Goal: Task Accomplishment & Management: Manage account settings

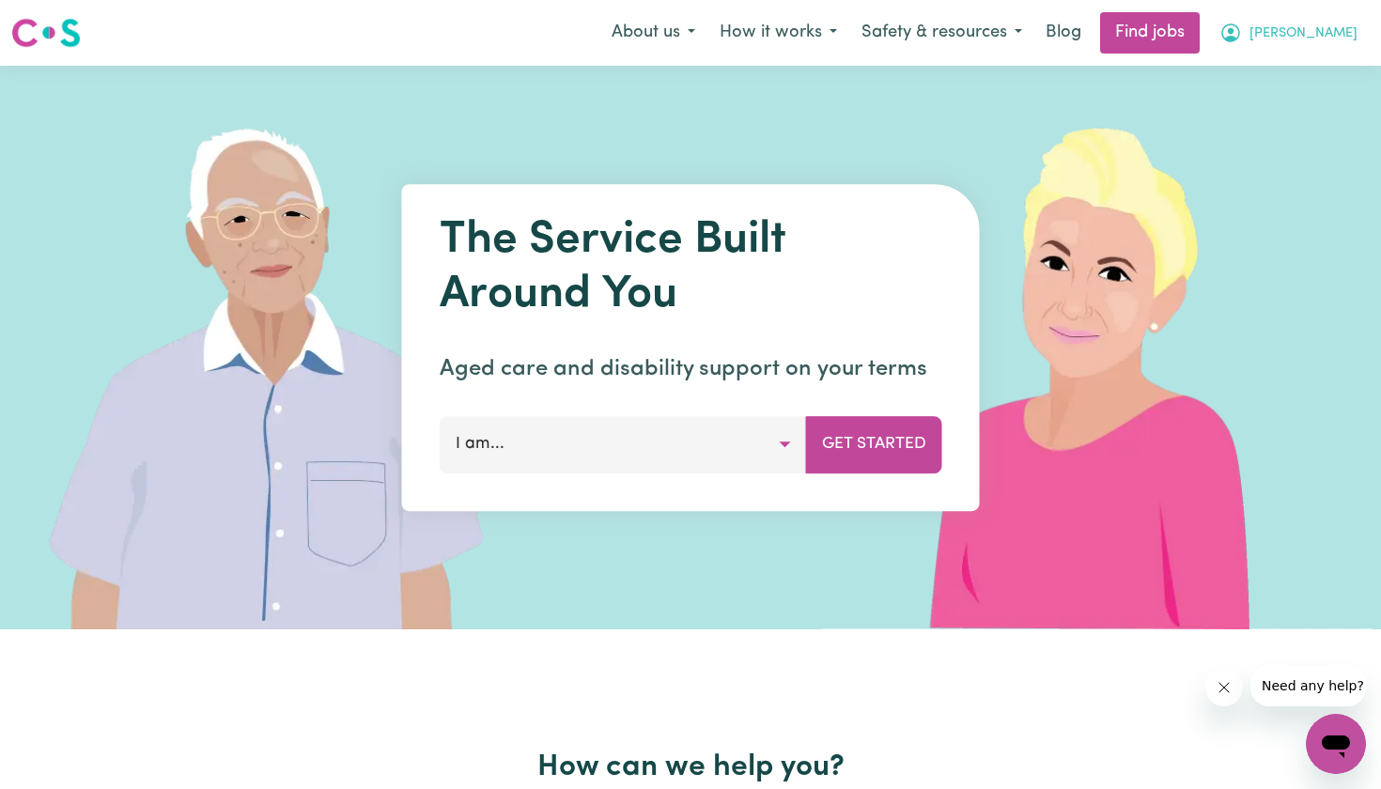
click at [1242, 34] on icon "My Account" at bounding box center [1231, 33] width 23 height 23
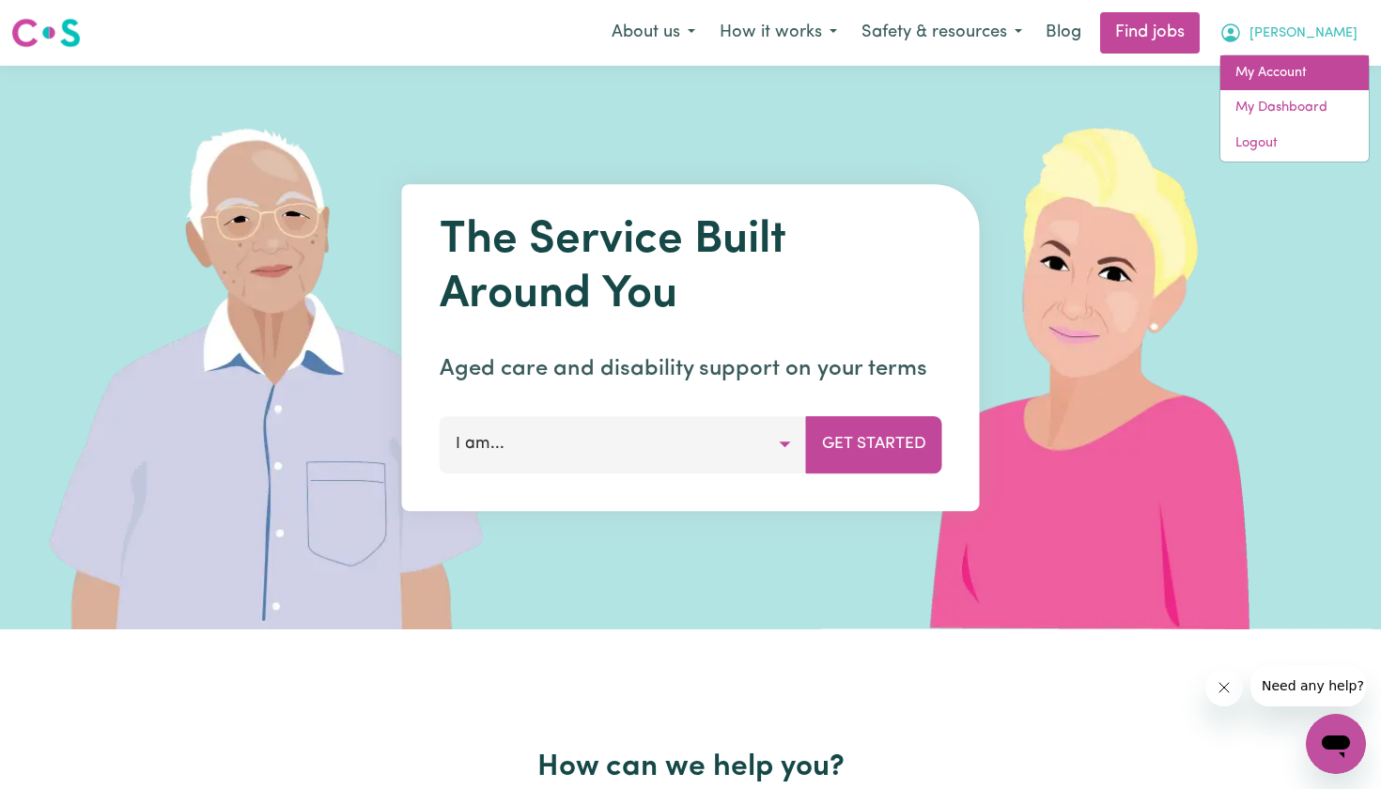
click at [1301, 73] on link "My Account" at bounding box center [1295, 73] width 148 height 36
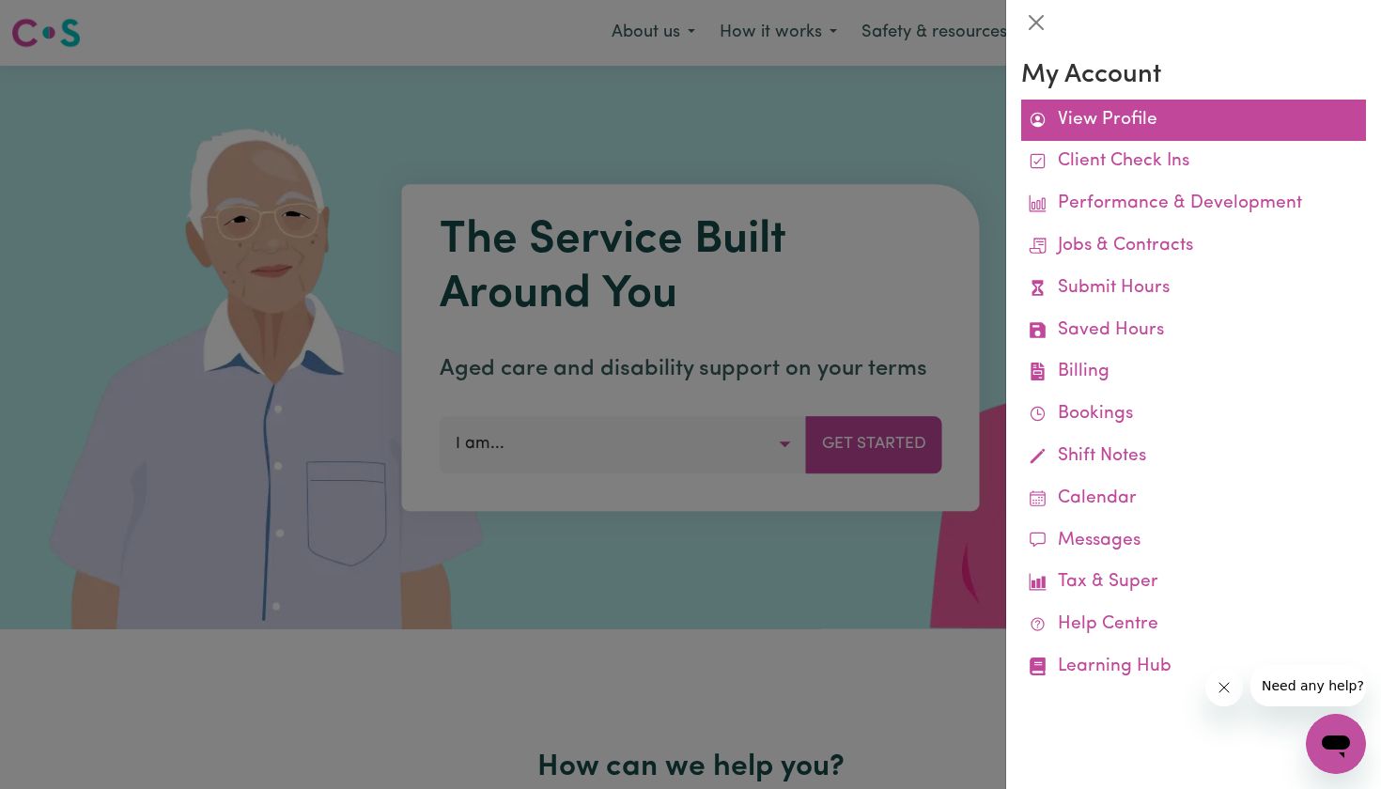
click at [1086, 110] on link "View Profile" at bounding box center [1193, 121] width 345 height 42
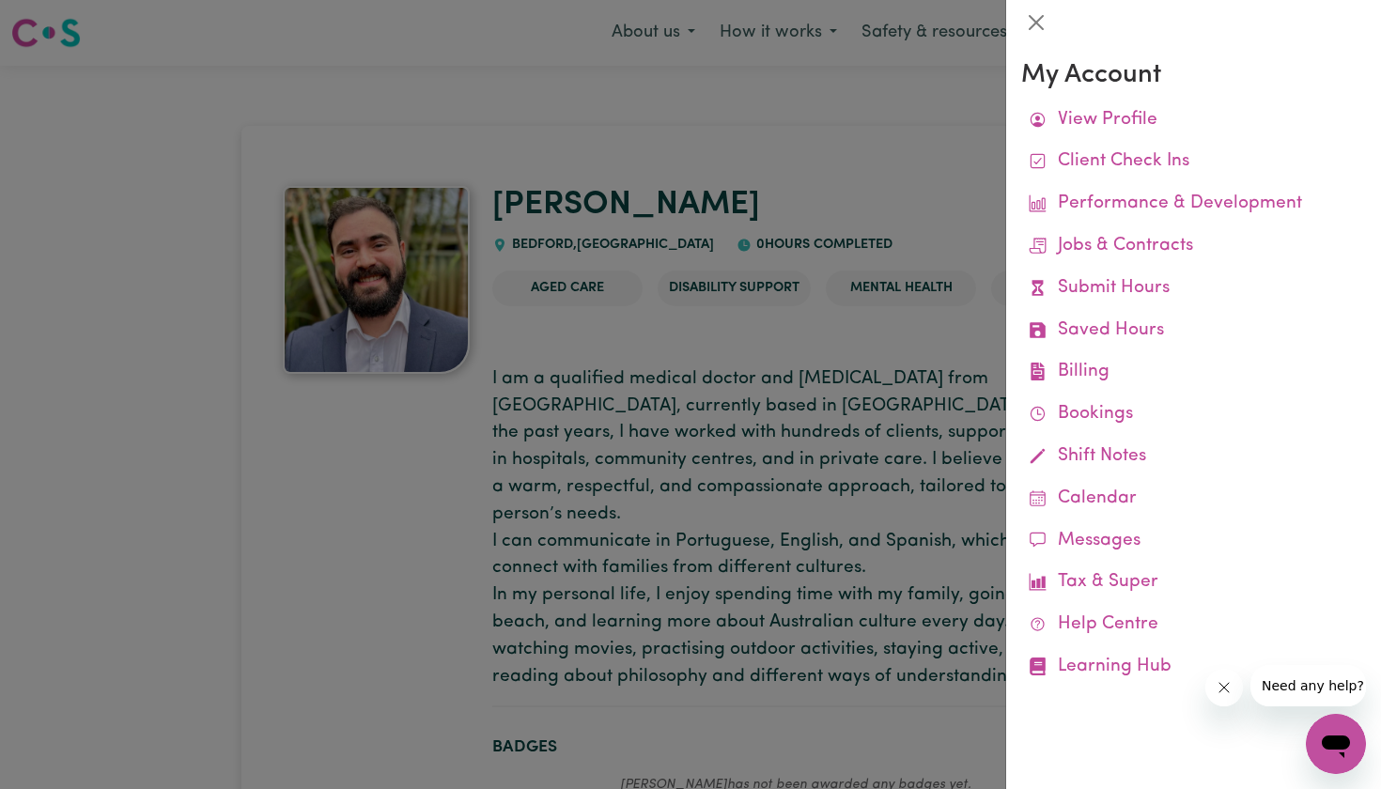
click at [745, 210] on div at bounding box center [690, 394] width 1381 height 789
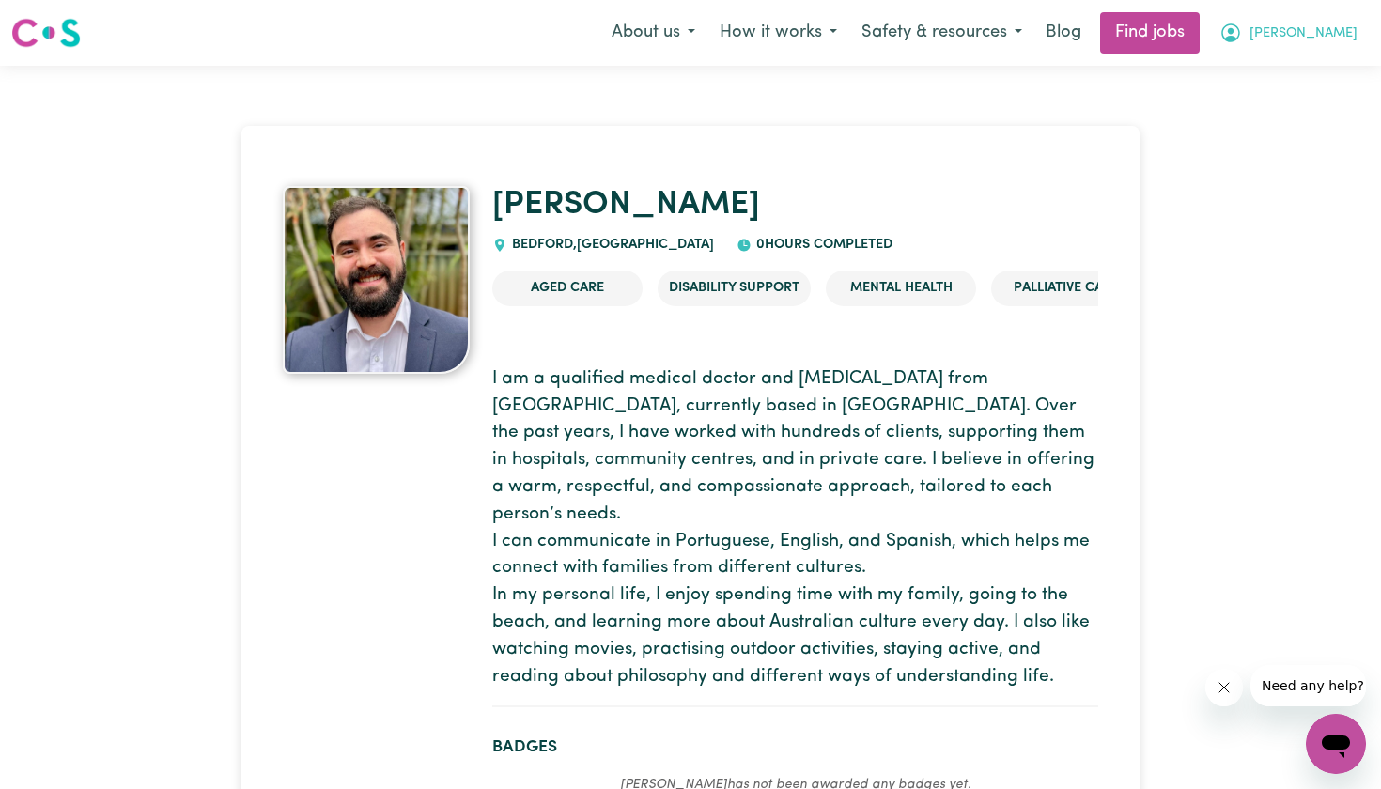
click at [1242, 36] on icon "My Account" at bounding box center [1231, 33] width 23 height 23
click at [1253, 55] on link "My Account" at bounding box center [1295, 73] width 148 height 36
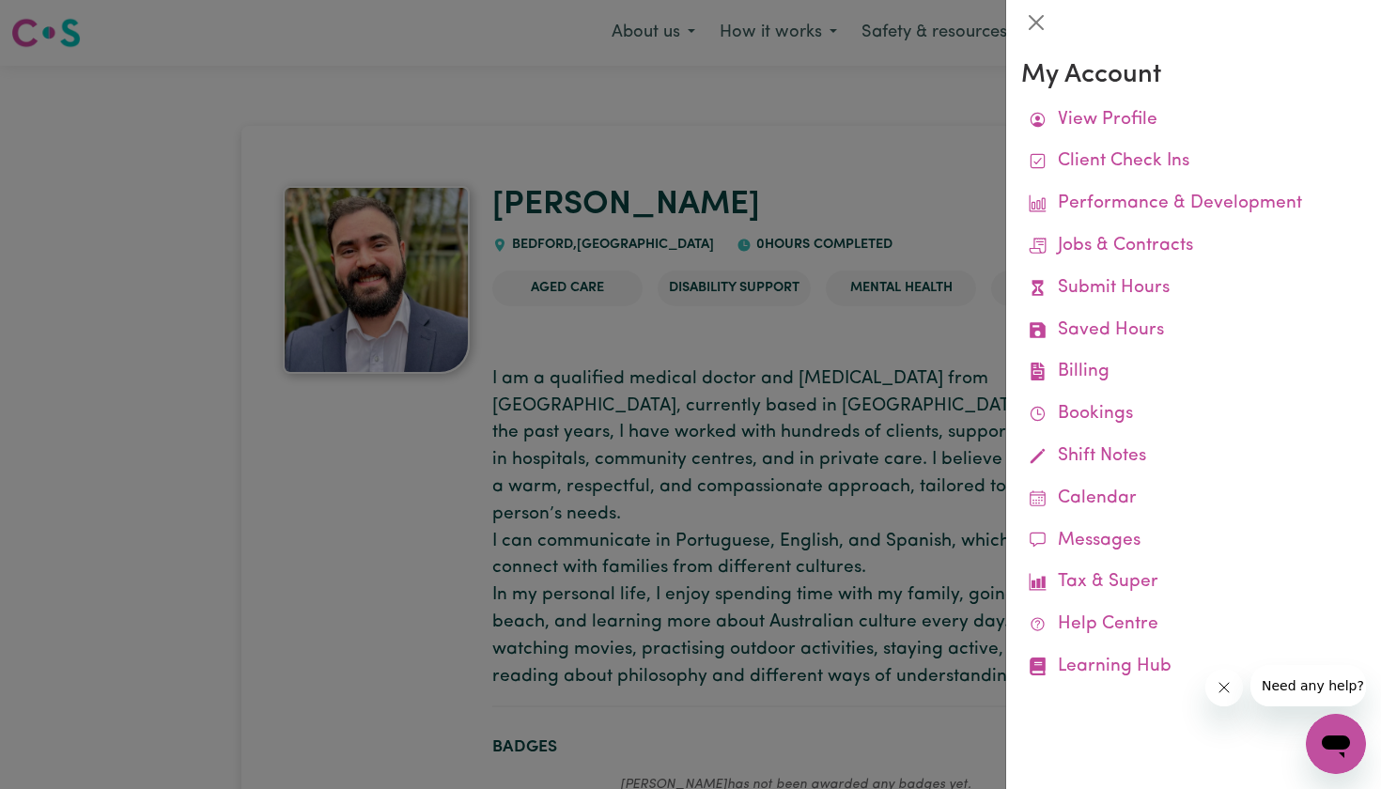
click at [917, 197] on div at bounding box center [690, 394] width 1381 height 789
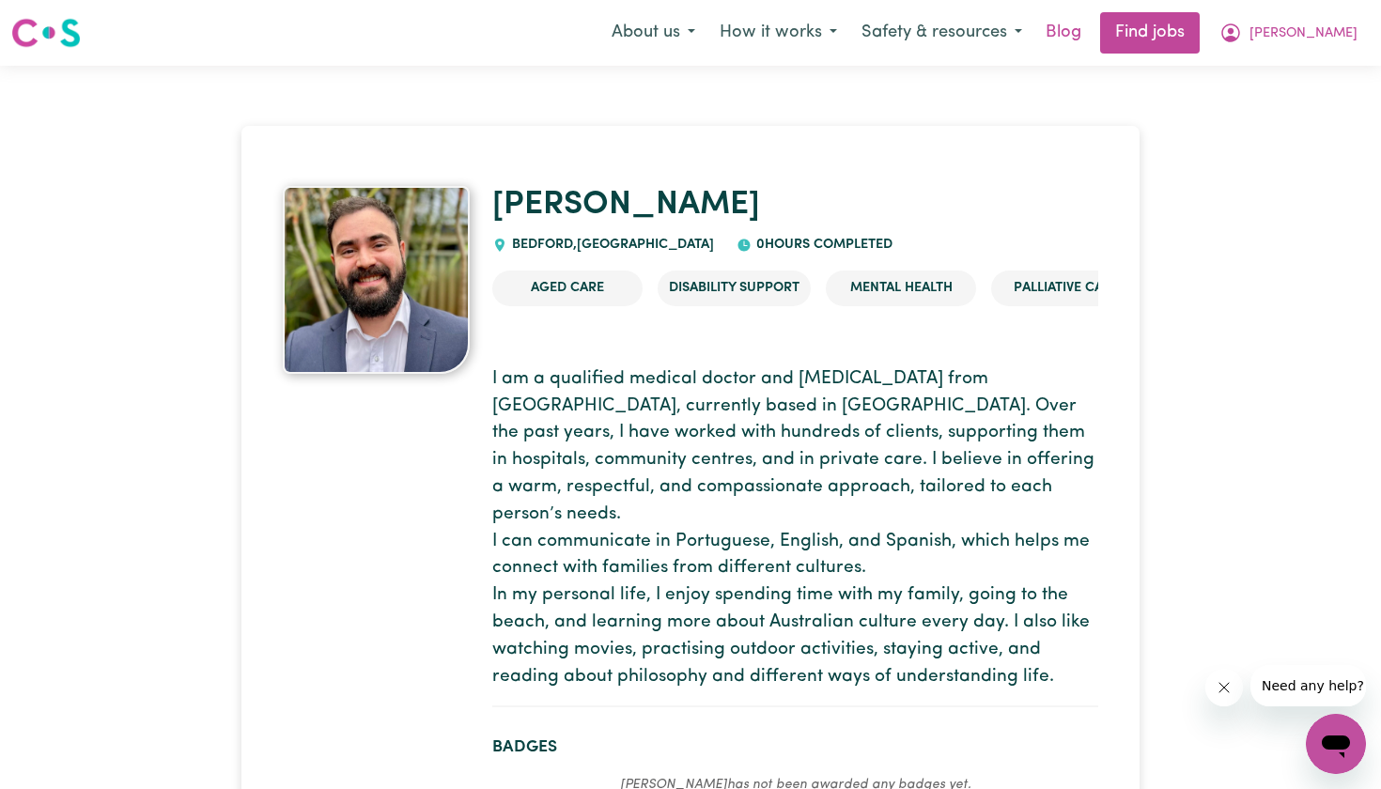
click at [1093, 21] on link "Blog" at bounding box center [1064, 32] width 58 height 41
click at [1200, 45] on link "Find jobs" at bounding box center [1150, 32] width 100 height 41
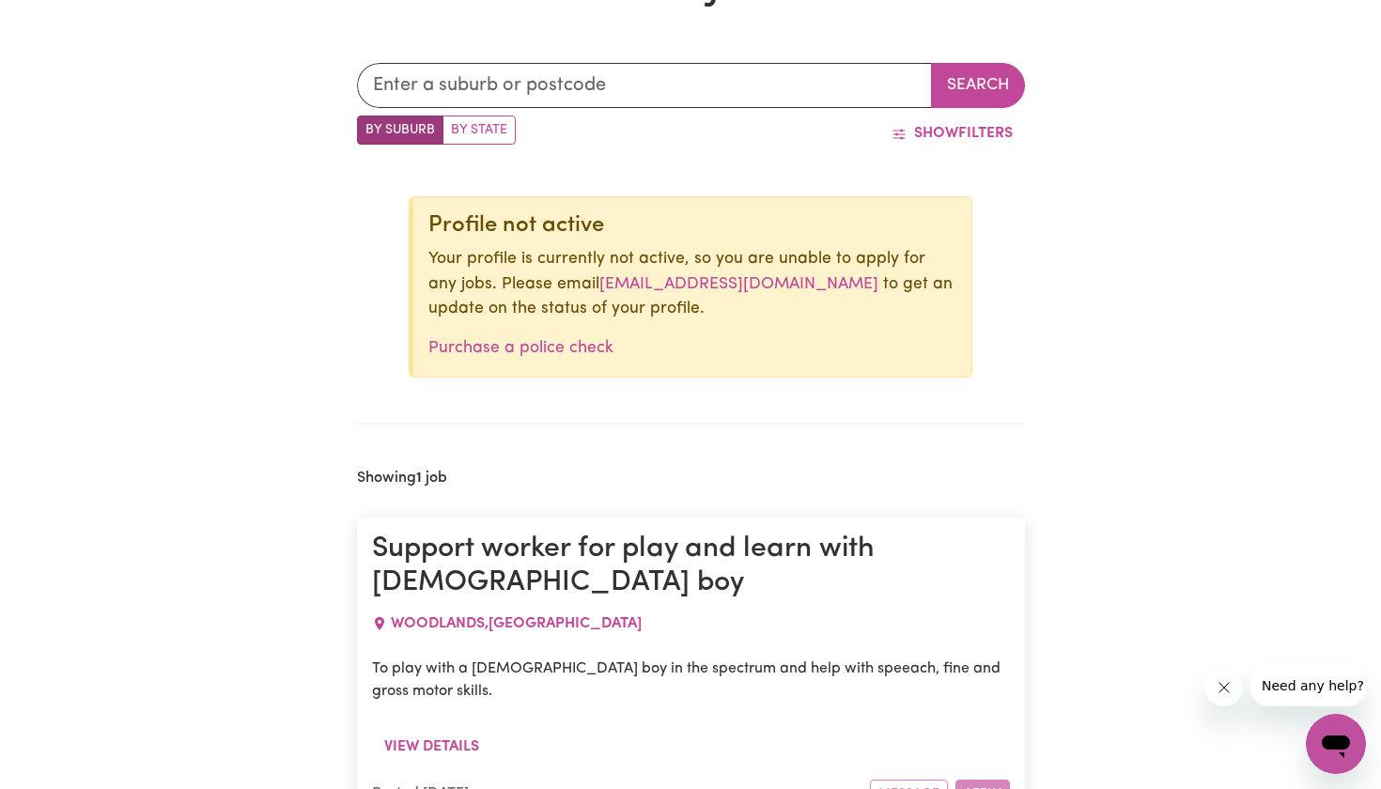
scroll to position [599, 0]
click at [472, 124] on label "By State" at bounding box center [479, 131] width 73 height 29
click at [369, 124] on input "By State" at bounding box center [363, 123] width 12 height 12
radio input "true"
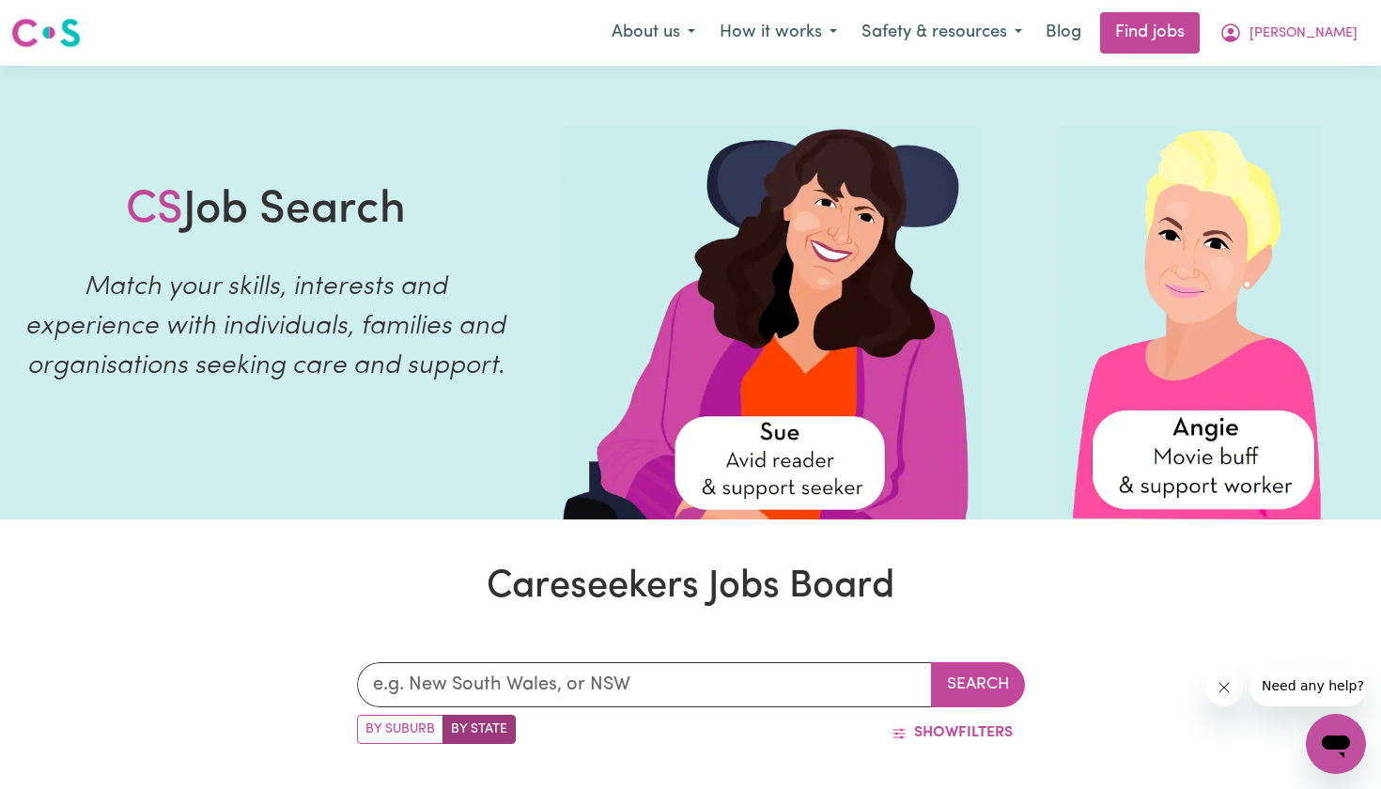
scroll to position [0, 0]
click at [1326, 36] on button "Juan" at bounding box center [1288, 32] width 163 height 39
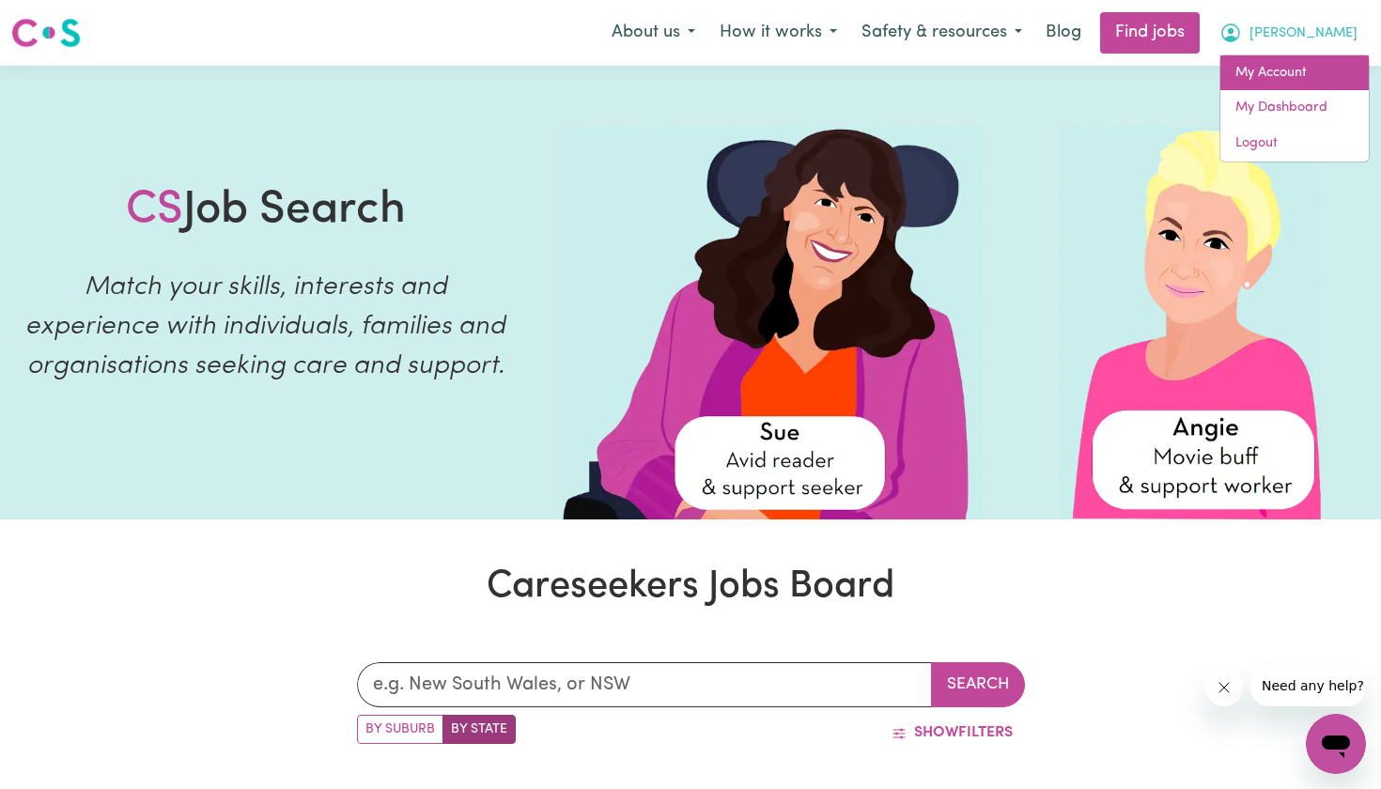
click at [1304, 74] on link "My Account" at bounding box center [1295, 73] width 148 height 36
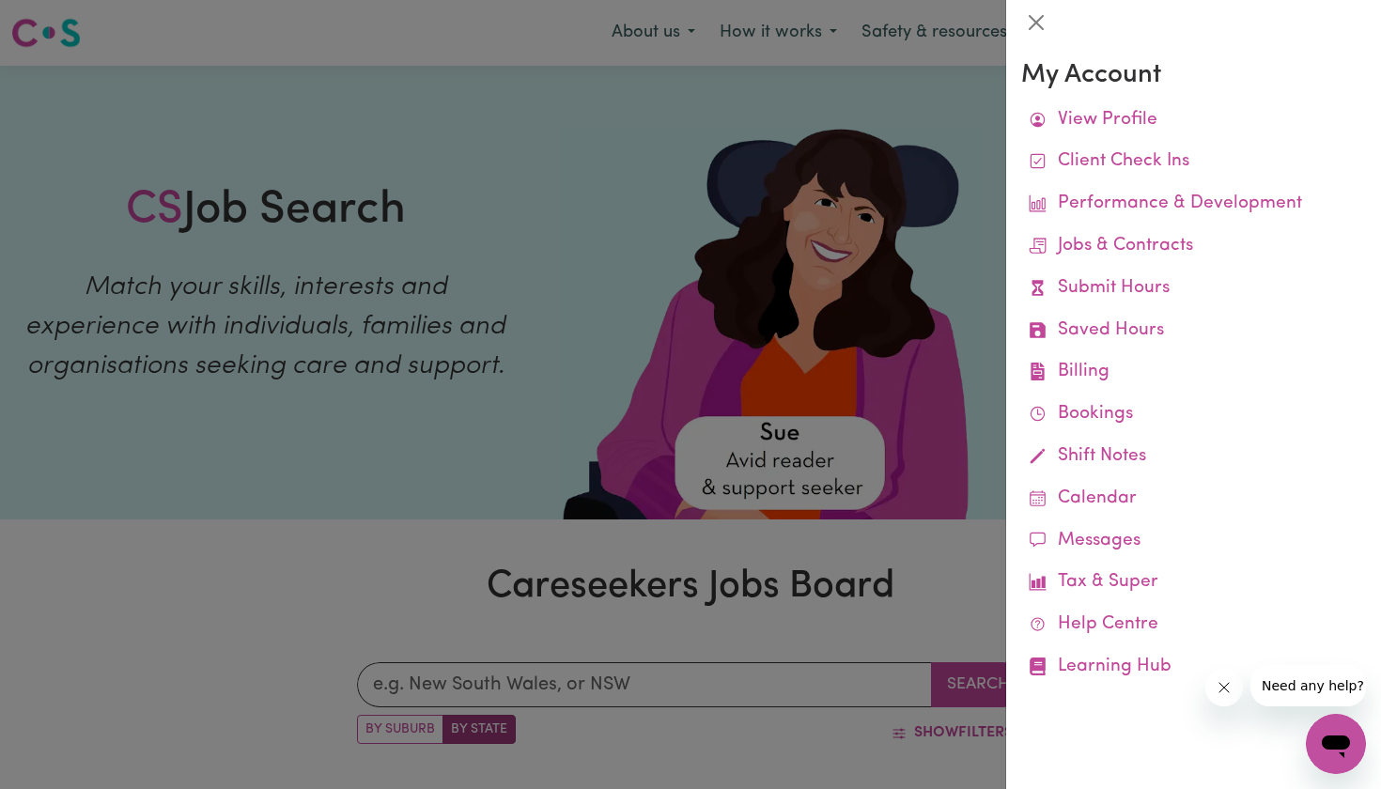
click at [1036, 49] on div "My Account View Profile Client Check Ins Performance & Development Jobs & Contr…" at bounding box center [1193, 417] width 375 height 744
click at [1032, 33] on button "Close" at bounding box center [1036, 23] width 30 height 30
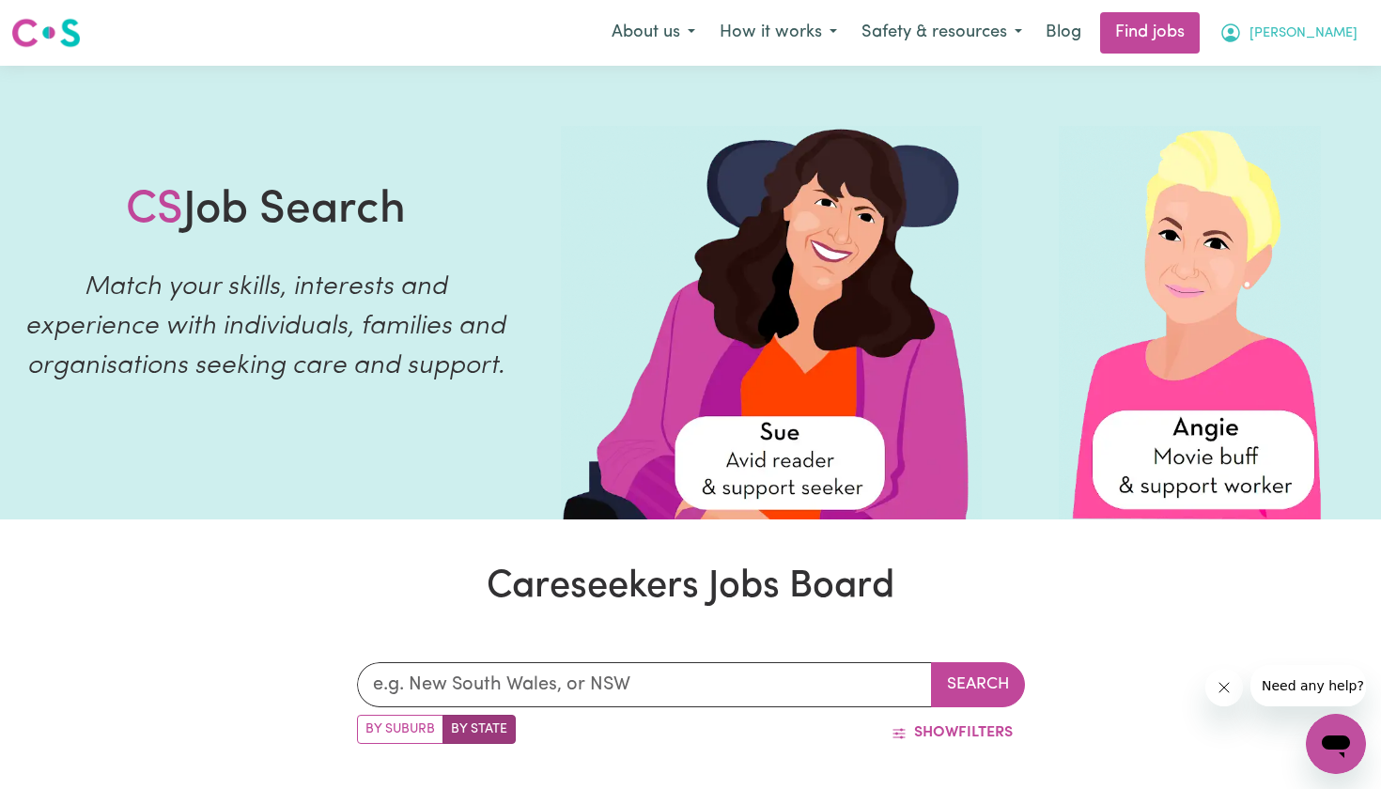
click at [1242, 30] on icon "My Account" at bounding box center [1231, 33] width 23 height 23
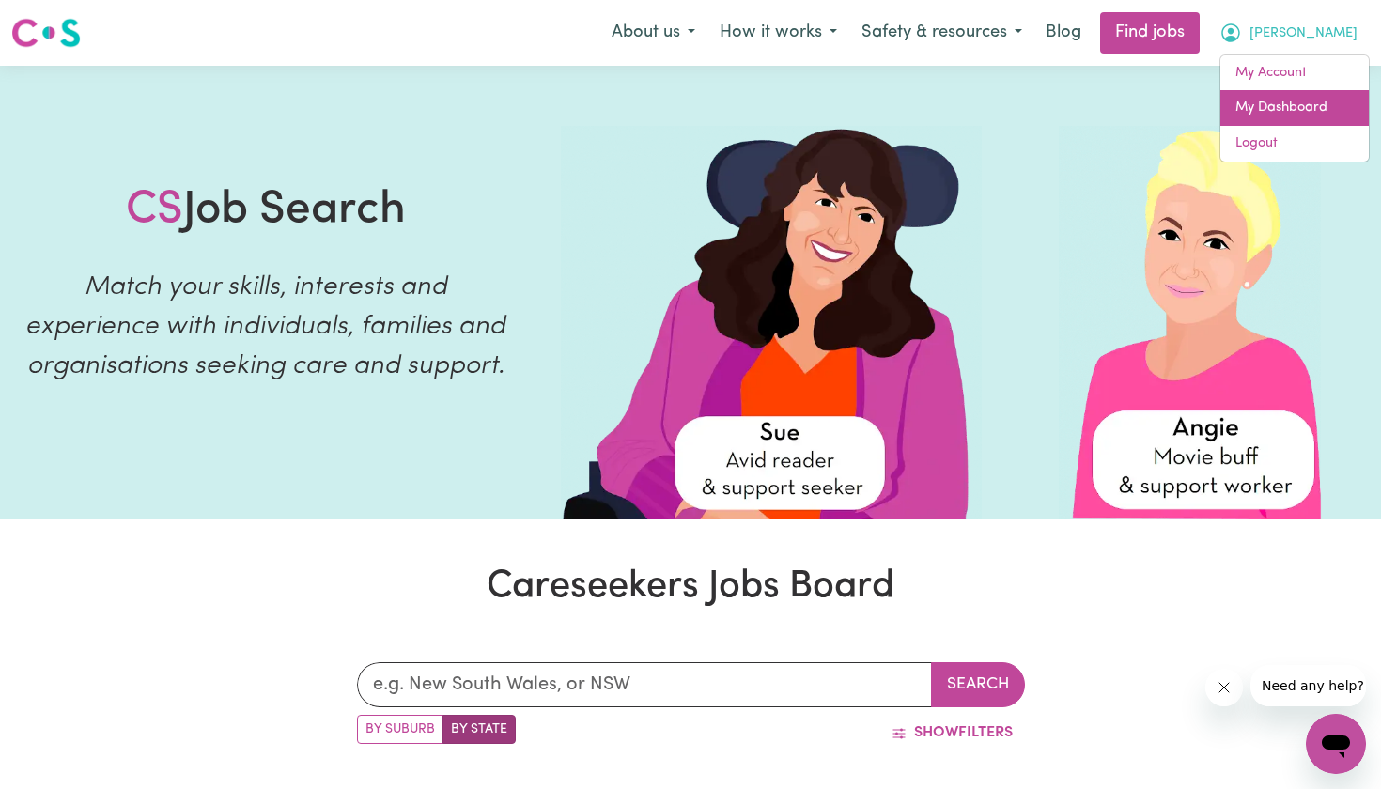
click at [1312, 105] on link "My Dashboard" at bounding box center [1295, 108] width 148 height 36
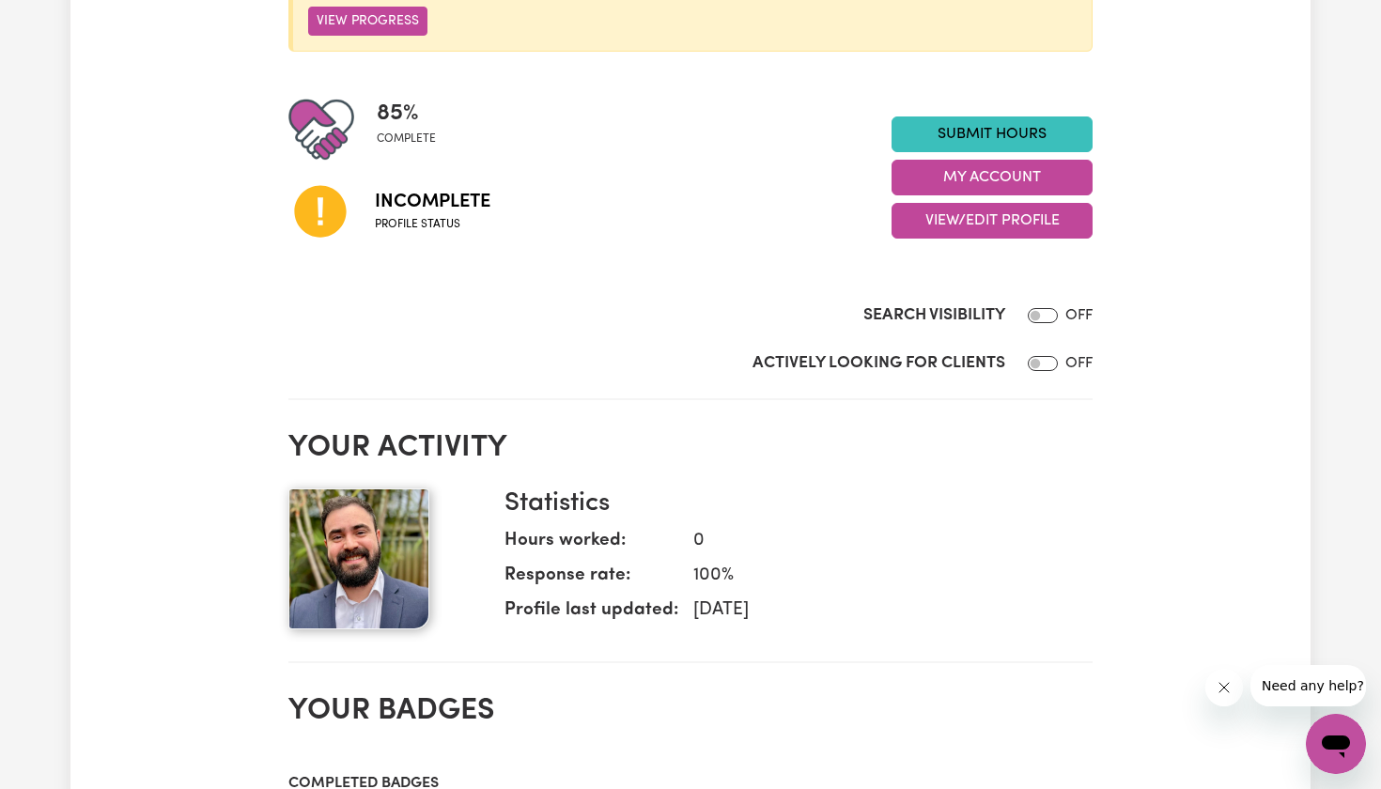
scroll to position [400, 0]
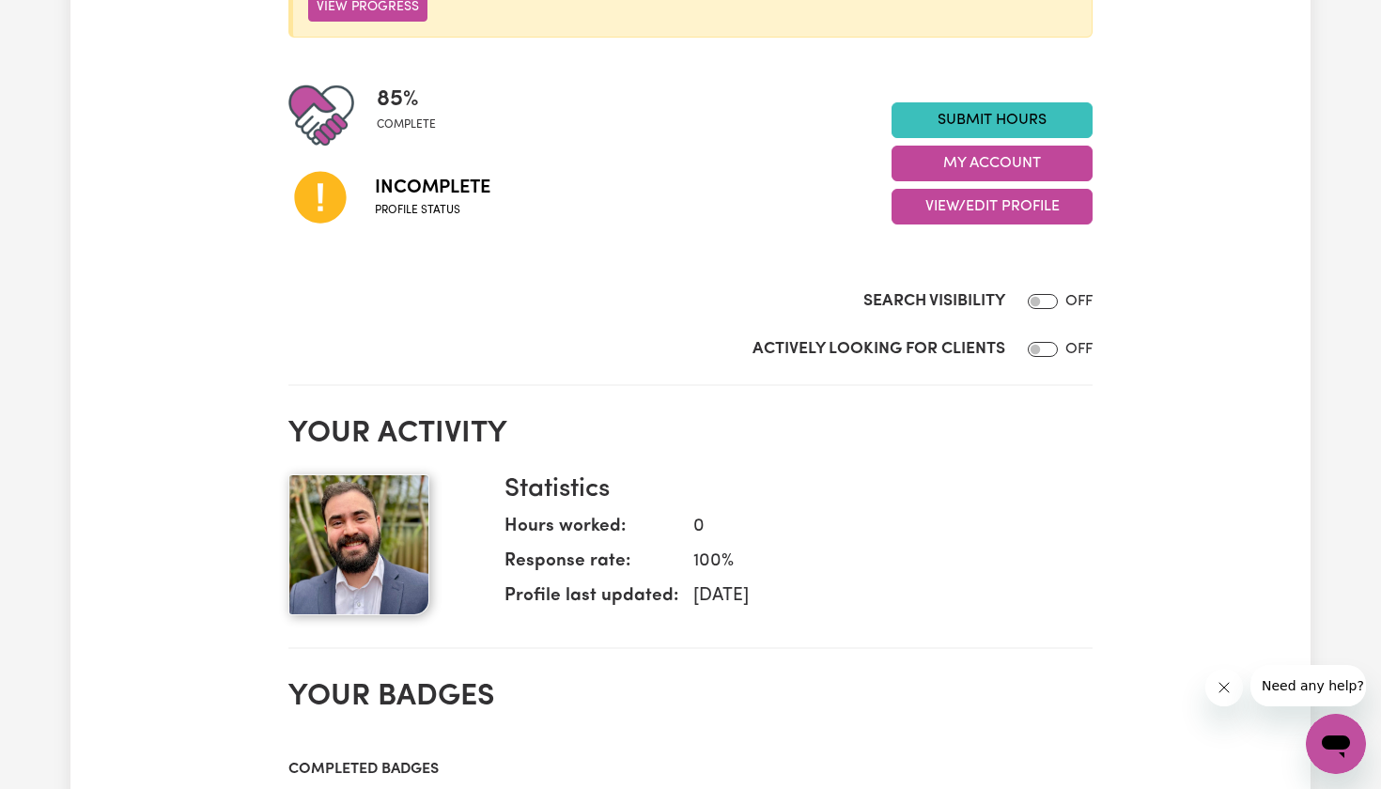
click at [1040, 301] on input "Search Visibility" at bounding box center [1043, 301] width 30 height 15
checkbox input "true"
click at [1057, 342] on div at bounding box center [1039, 349] width 38 height 23
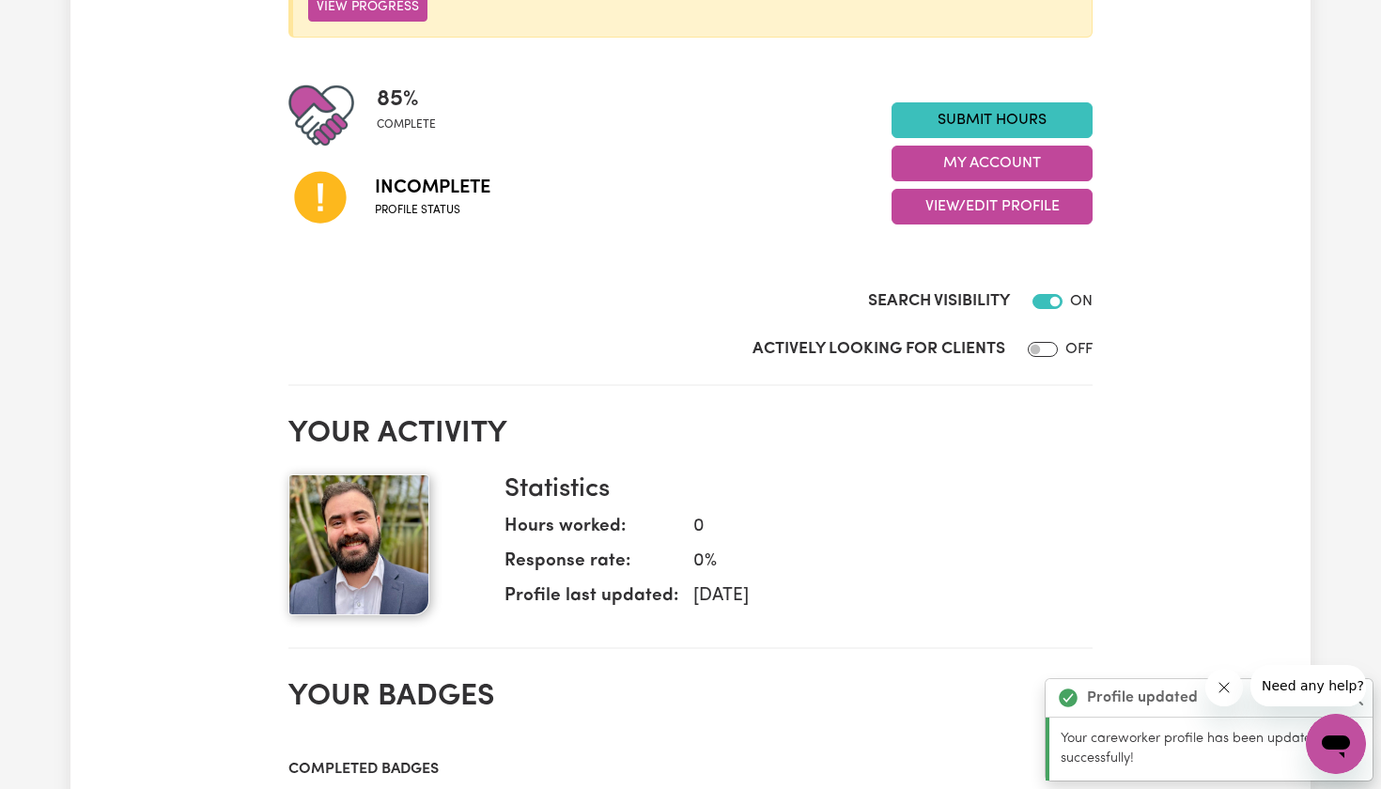
click at [1051, 346] on input "Actively Looking for Clients" at bounding box center [1043, 349] width 30 height 15
checkbox input "true"
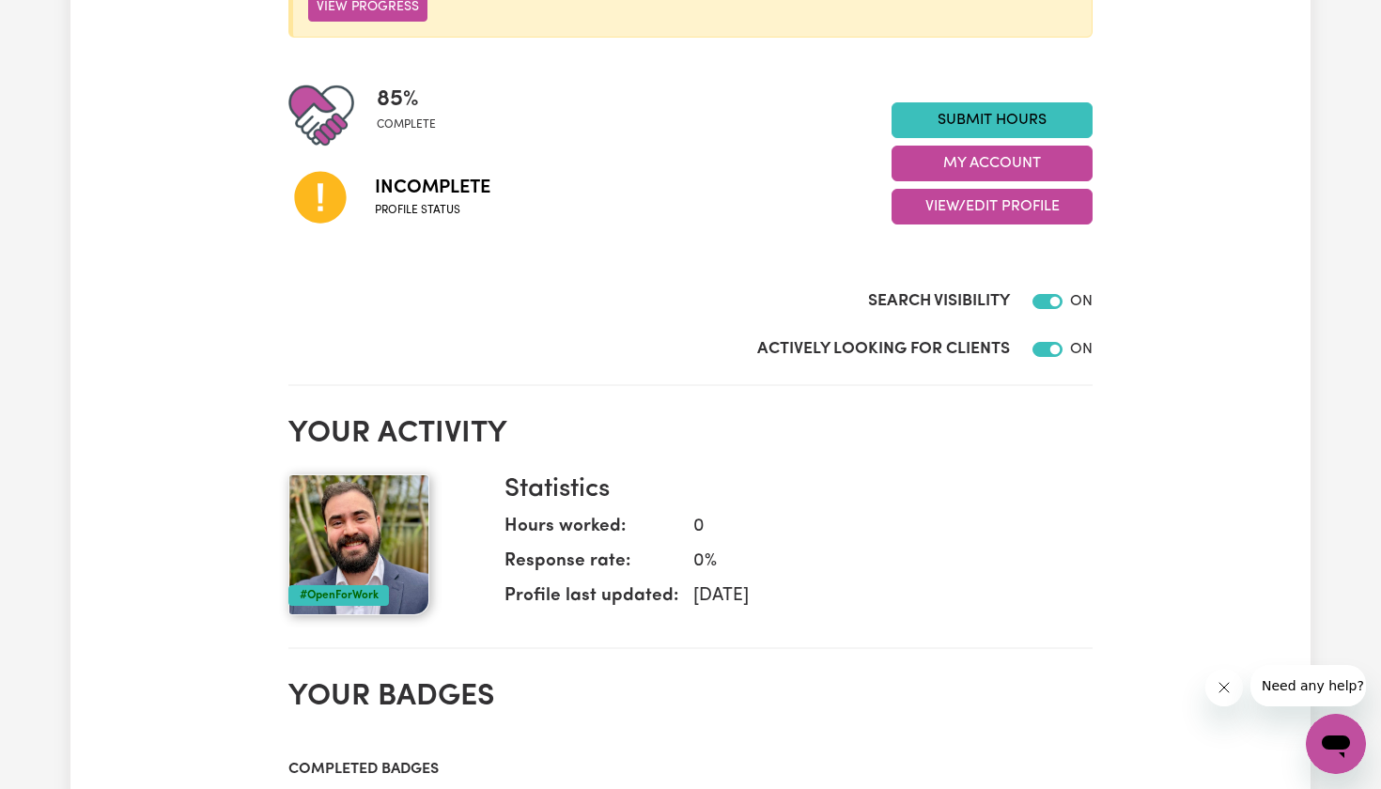
click at [1220, 688] on icon "Fechar mensagem da empresa" at bounding box center [1223, 687] width 15 height 15
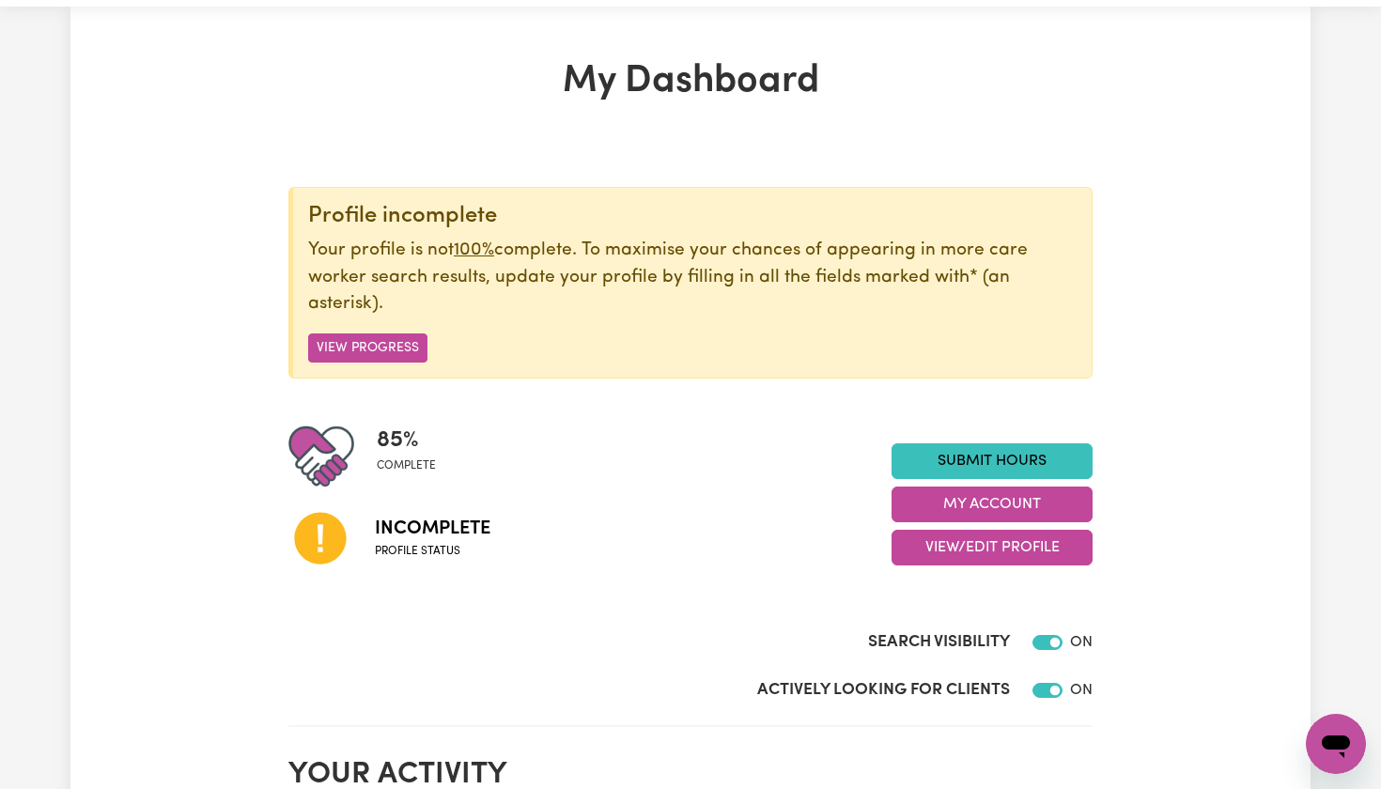
scroll to position [66, 0]
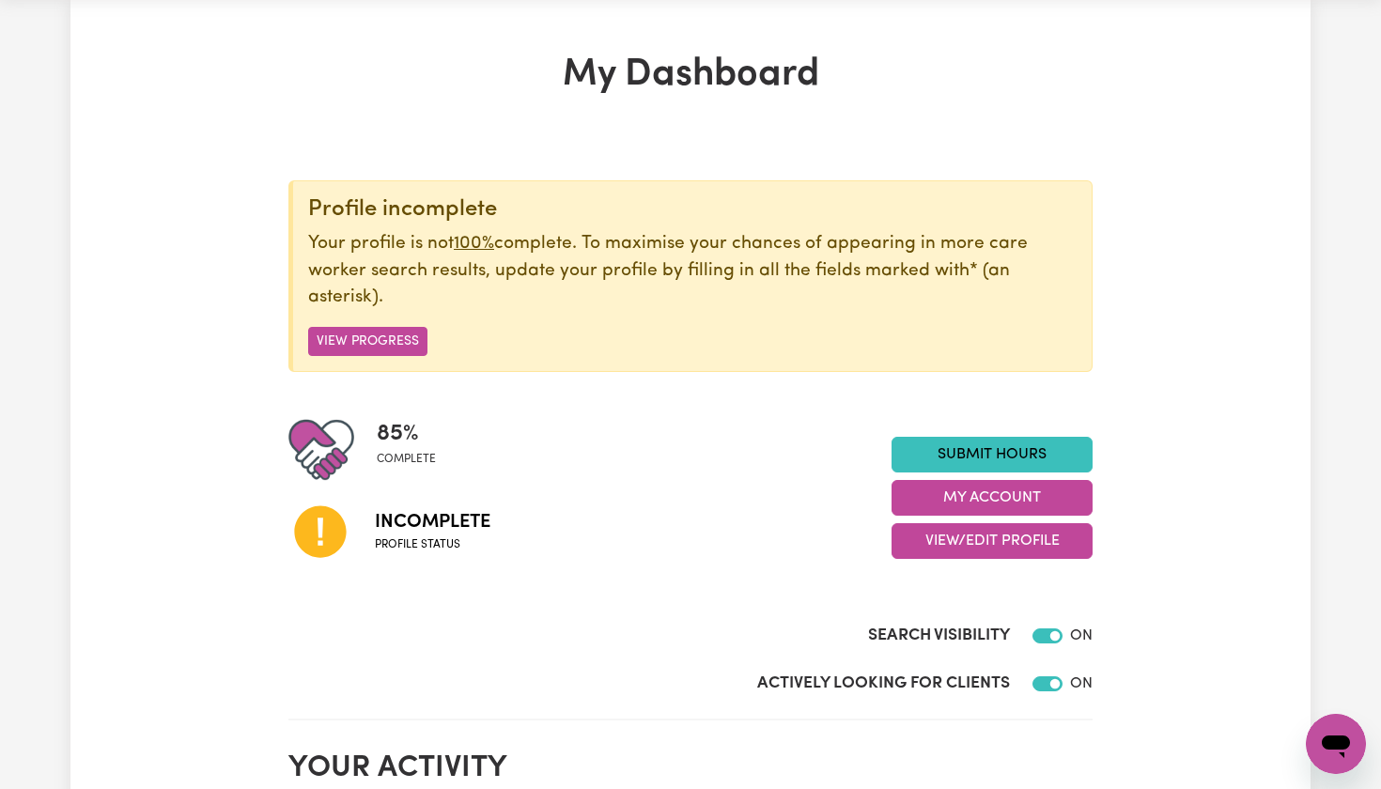
click at [416, 513] on span "Incomplete" at bounding box center [433, 522] width 116 height 28
click at [392, 334] on button "View Progress" at bounding box center [367, 341] width 119 height 29
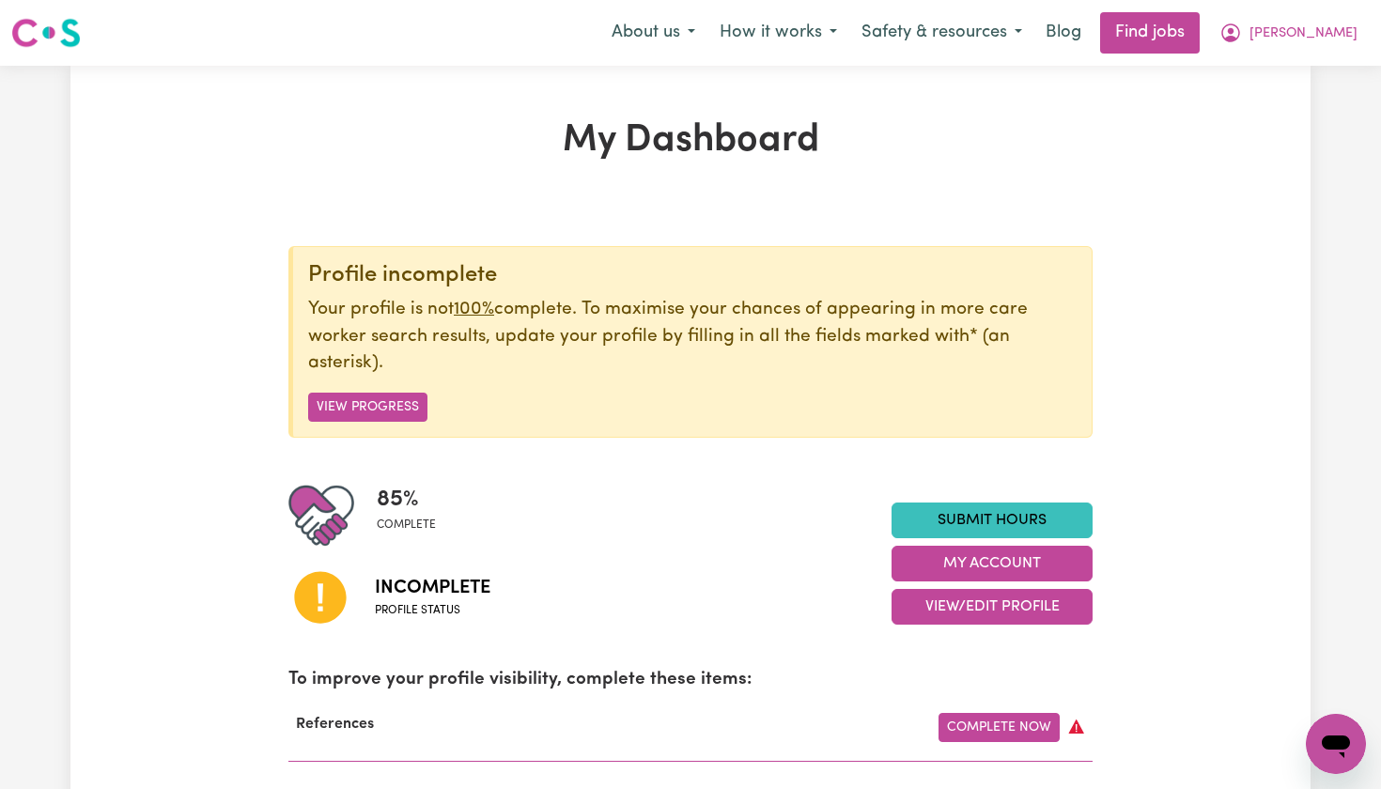
scroll to position [0, 0]
click at [708, 23] on button "About us" at bounding box center [653, 32] width 108 height 39
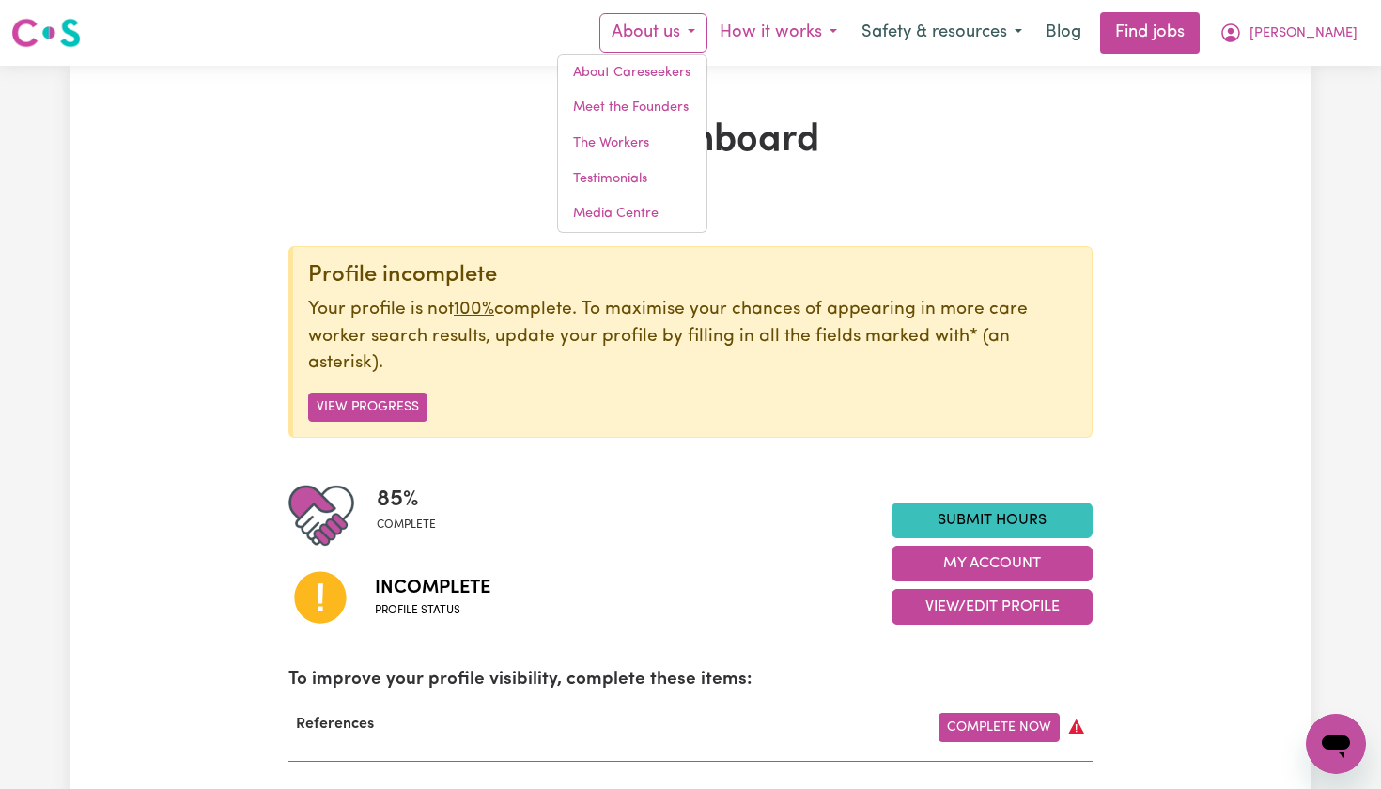
click at [835, 40] on button "How it works" at bounding box center [779, 32] width 142 height 39
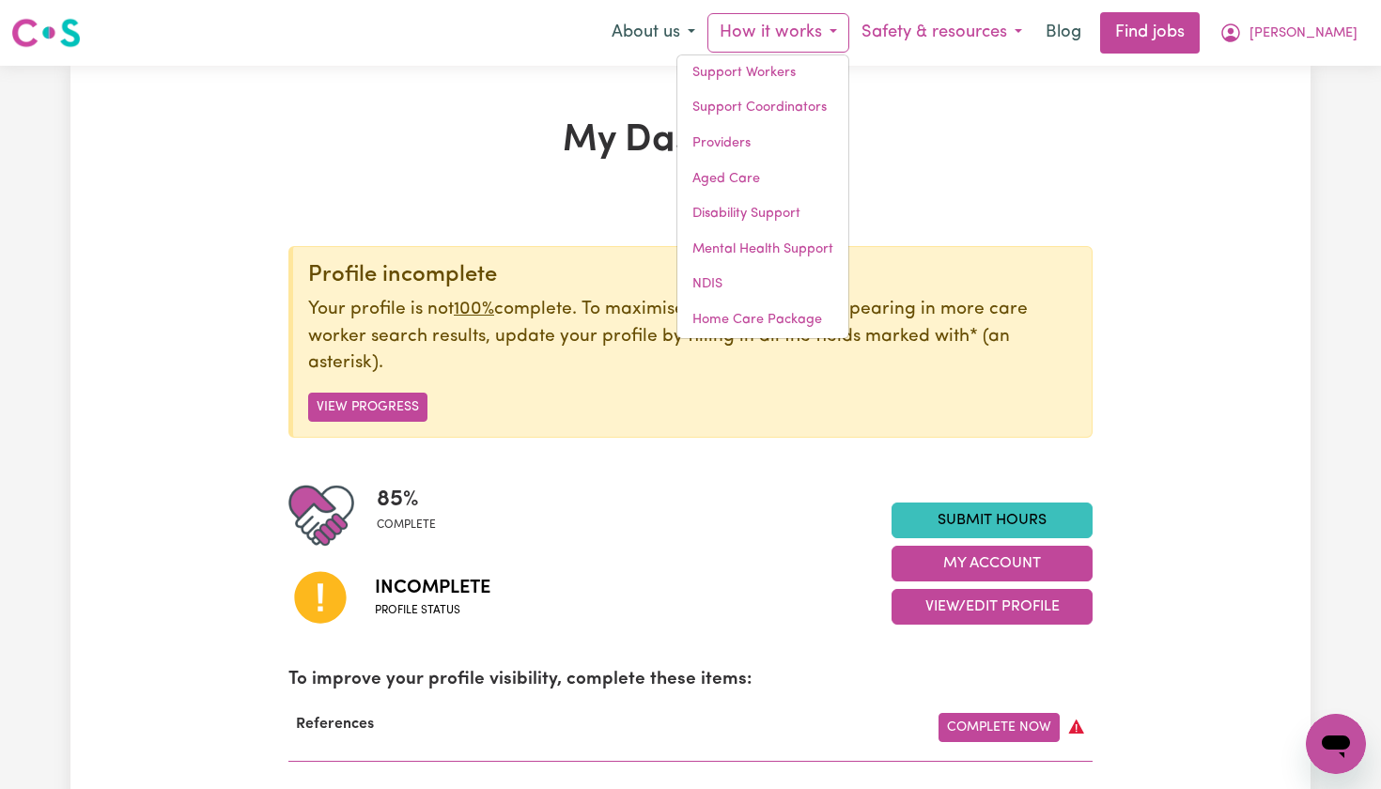
click at [1033, 27] on button "Safety & resources" at bounding box center [941, 32] width 185 height 39
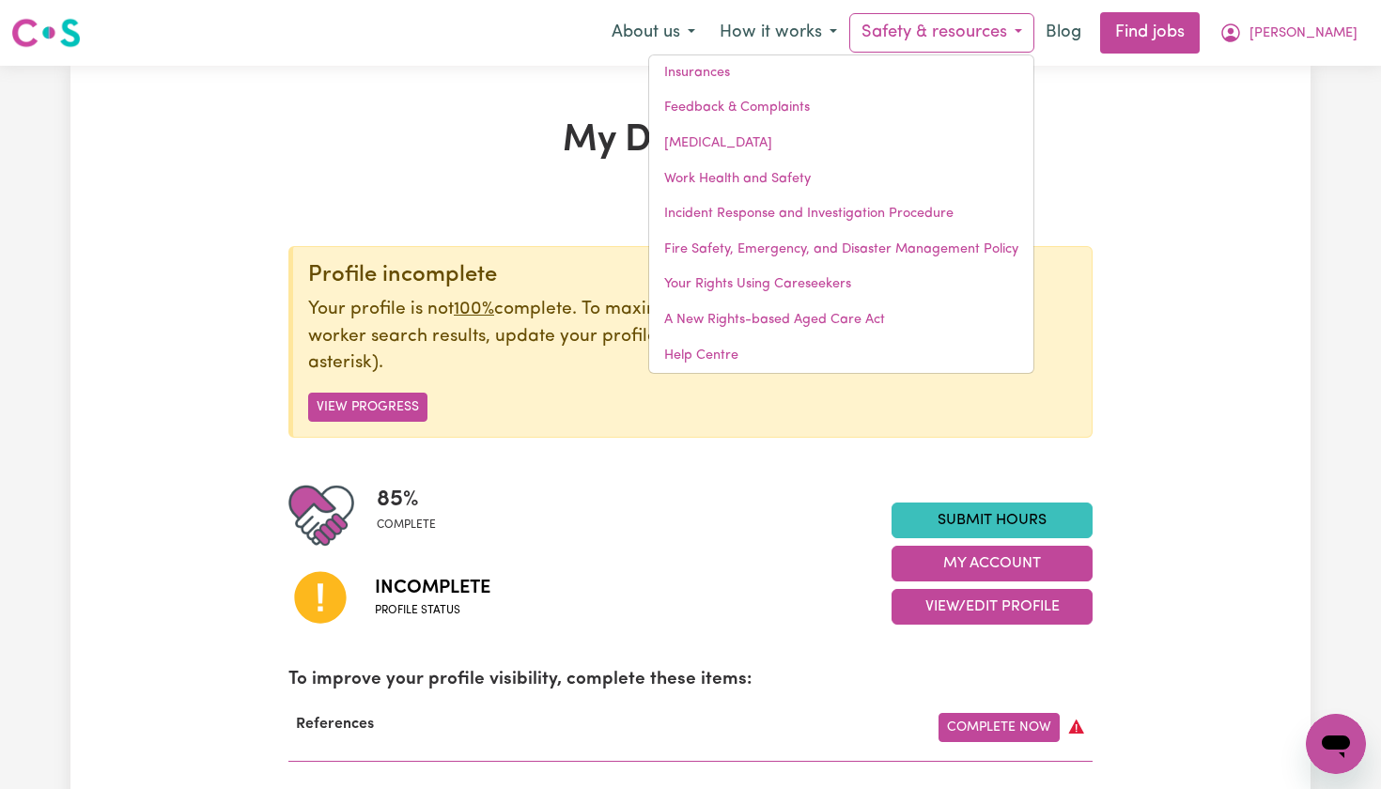
click at [1035, 40] on button "Safety & resources" at bounding box center [941, 32] width 185 height 39
